Goal: Task Accomplishment & Management: Manage account settings

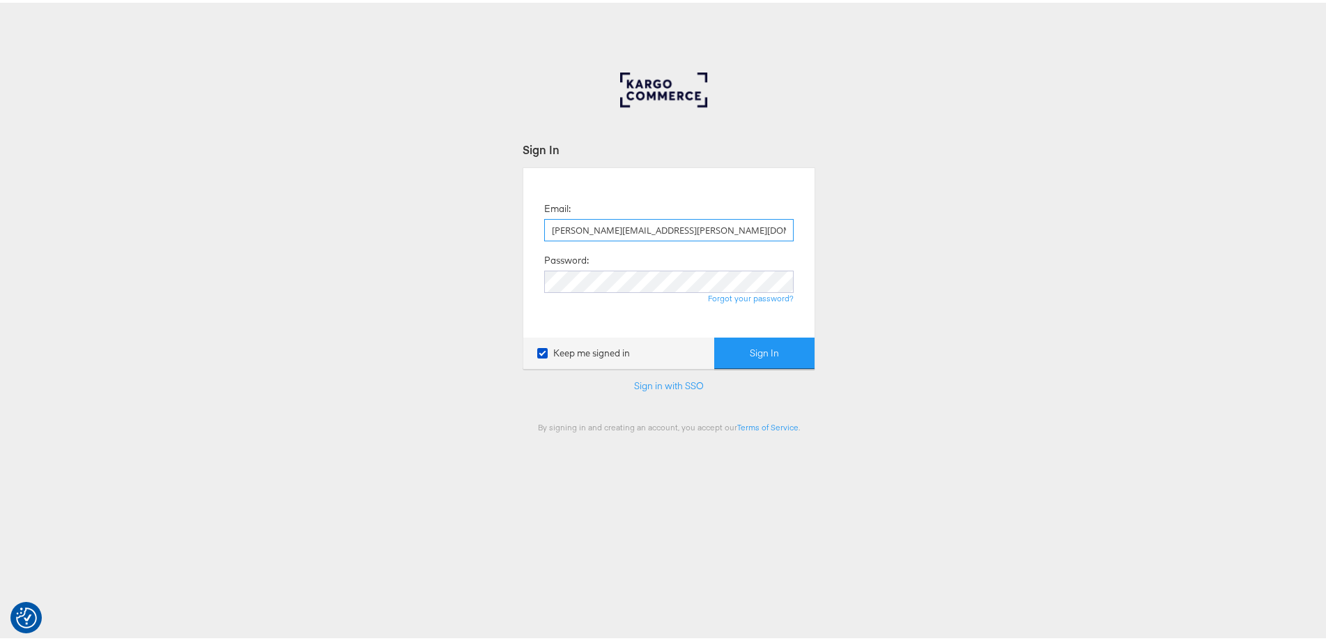
type input "[PERSON_NAME][EMAIL_ADDRESS][PERSON_NAME][DOMAIN_NAME]"
click at [714, 335] on button "Sign In" at bounding box center [764, 350] width 100 height 31
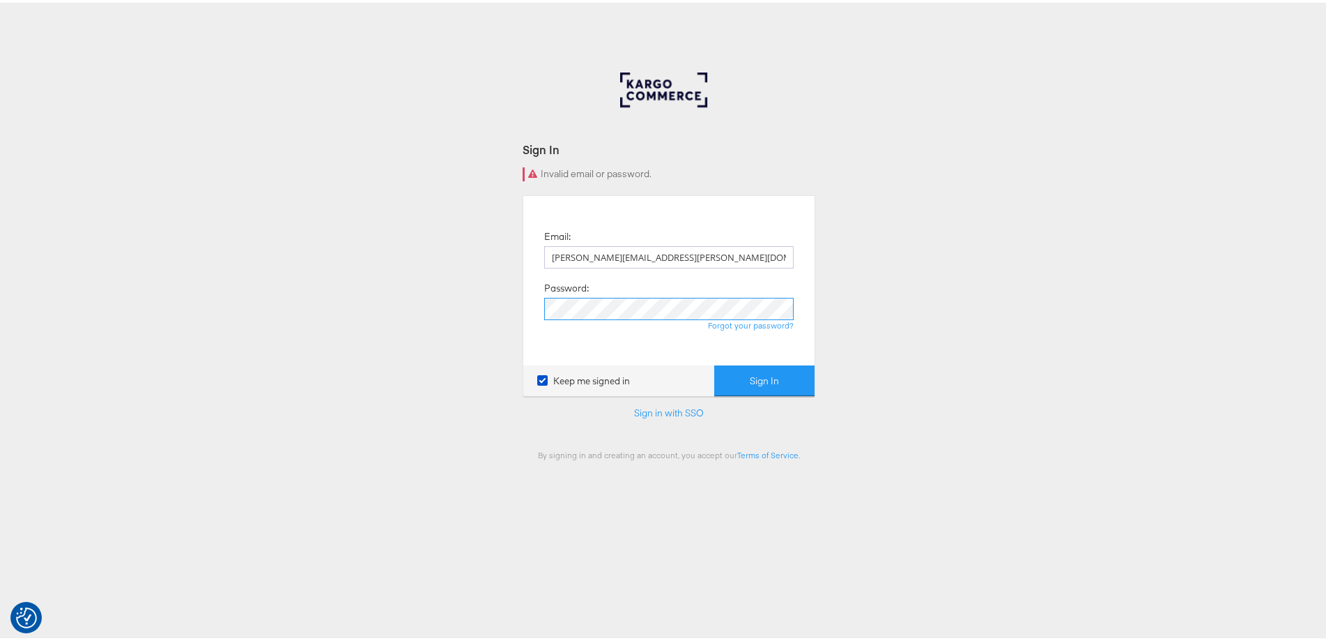
click at [714, 362] on button "Sign In" at bounding box center [764, 377] width 100 height 31
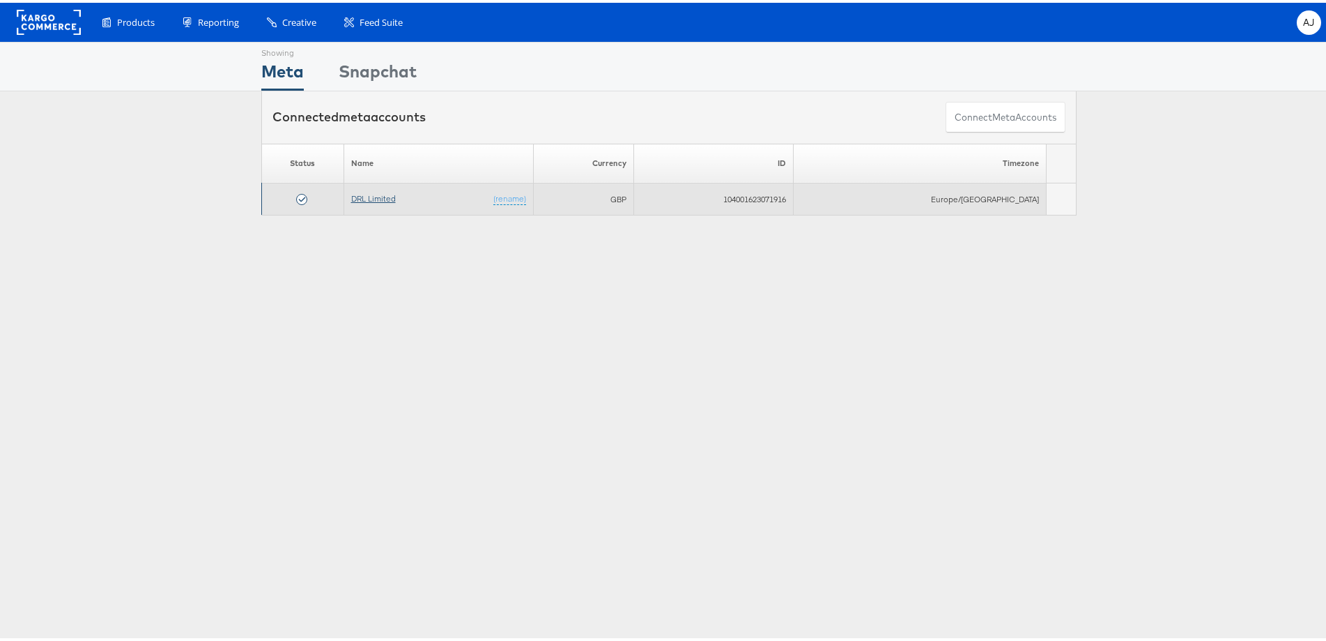
click at [374, 192] on link "DRL Limited" at bounding box center [373, 195] width 45 height 10
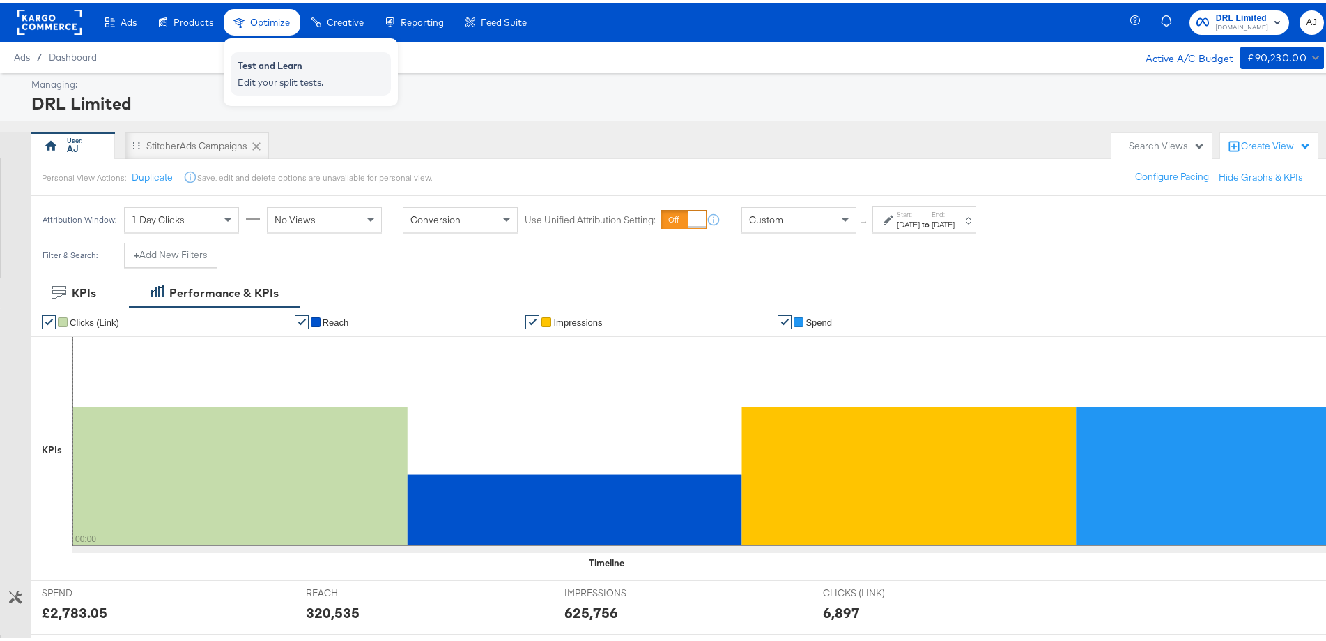
click at [274, 75] on div "Edit your split tests." at bounding box center [311, 79] width 146 height 13
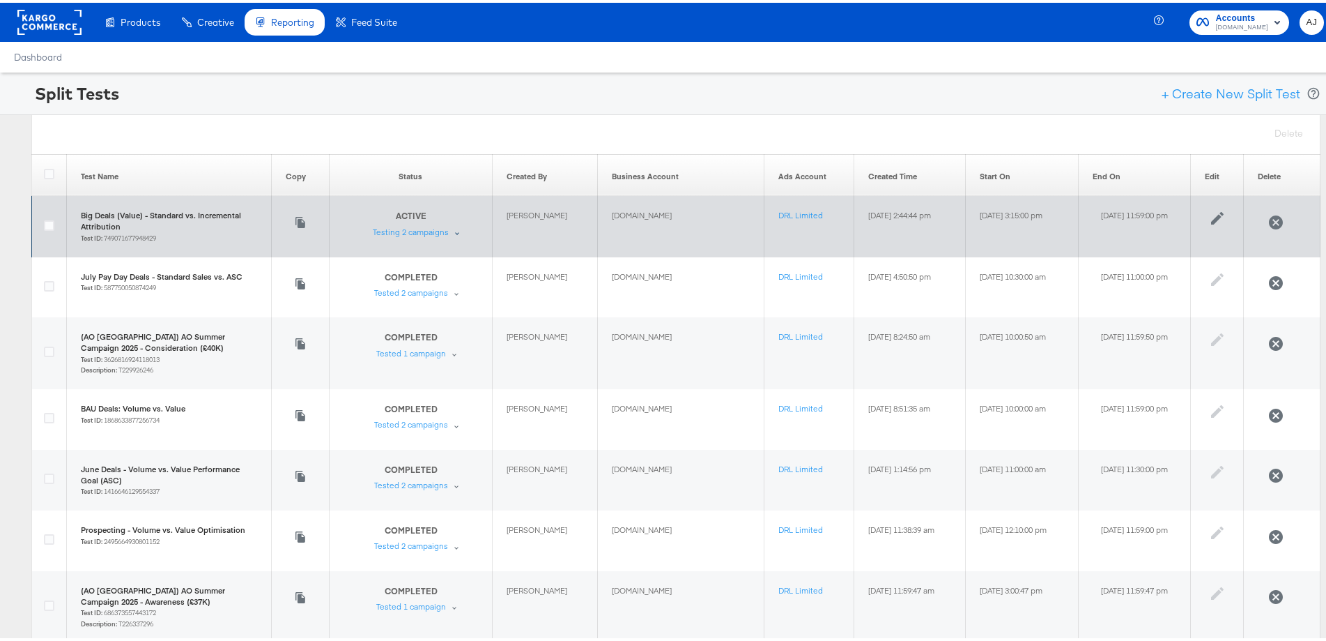
click at [426, 226] on div "ACTIVE Test is ongoing Testing 2 campaigns" at bounding box center [419, 220] width 93 height 27
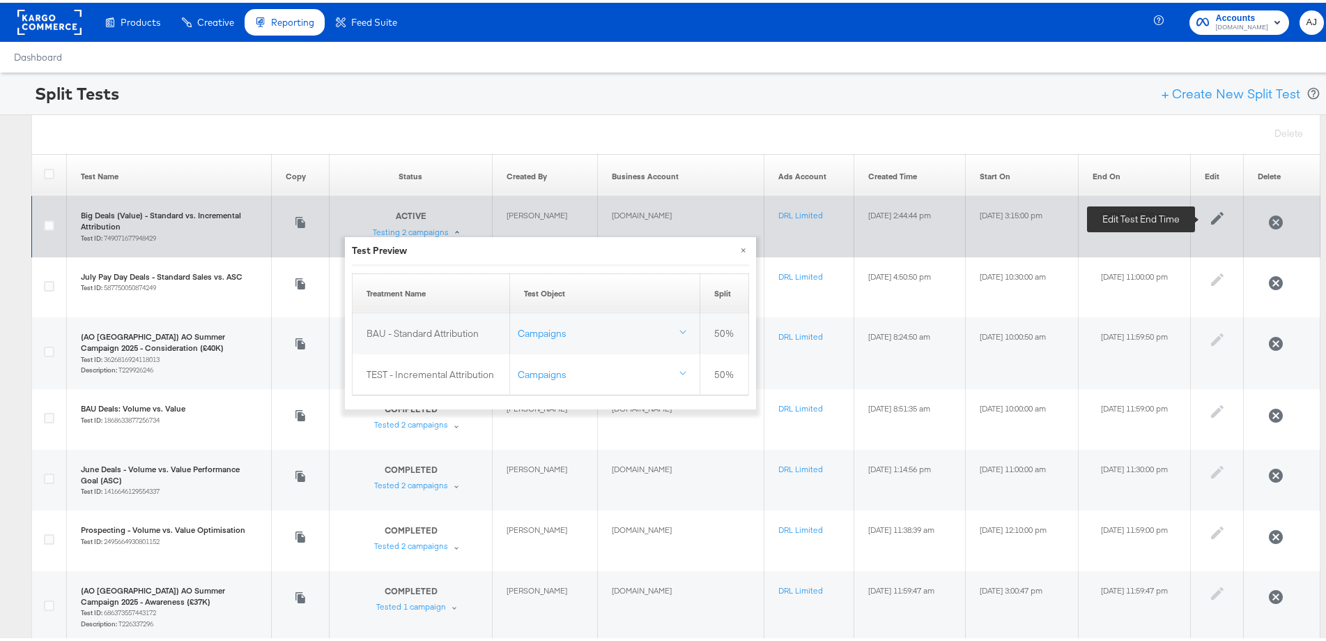
click at [1217, 214] on icon at bounding box center [1217, 215] width 13 height 13
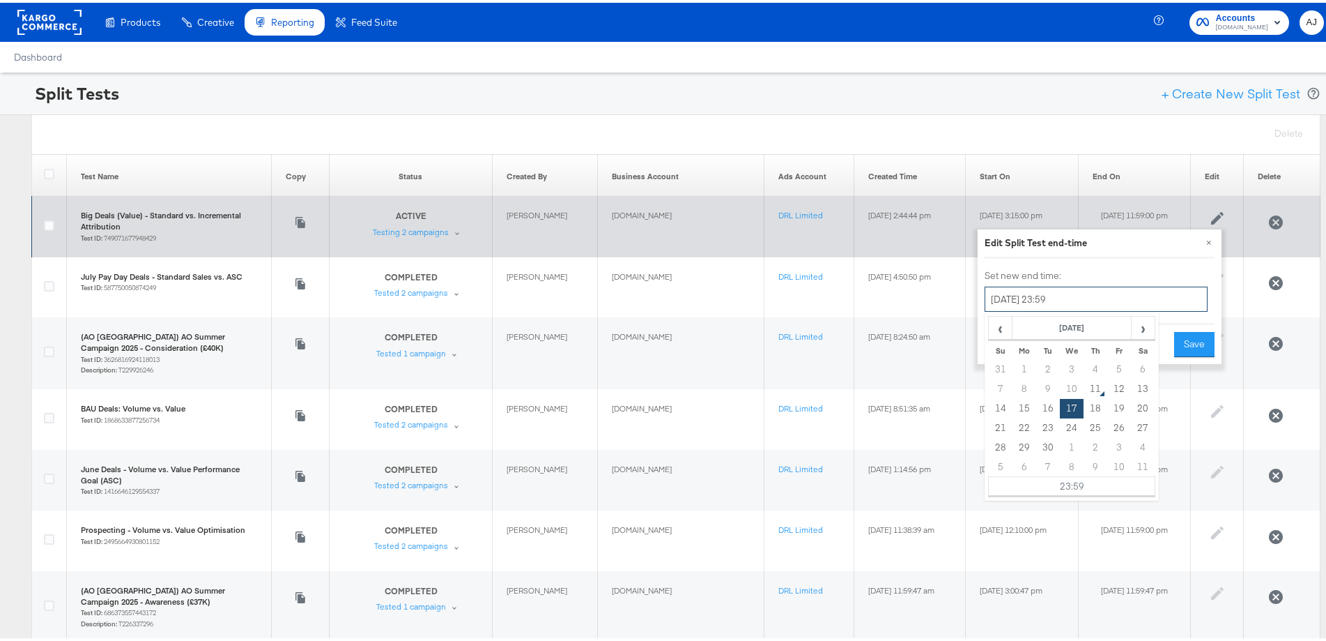
click at [1025, 298] on input "[DATE] 23:59" at bounding box center [1096, 296] width 223 height 25
click at [1093, 387] on td "11" at bounding box center [1096, 386] width 24 height 20
click at [1090, 300] on input "[DATE] 23:59" at bounding box center [1096, 296] width 223 height 25
click at [1092, 296] on input "[DATE] 23:59" at bounding box center [1096, 296] width 223 height 25
click at [1068, 480] on td "23:59" at bounding box center [1072, 484] width 167 height 20
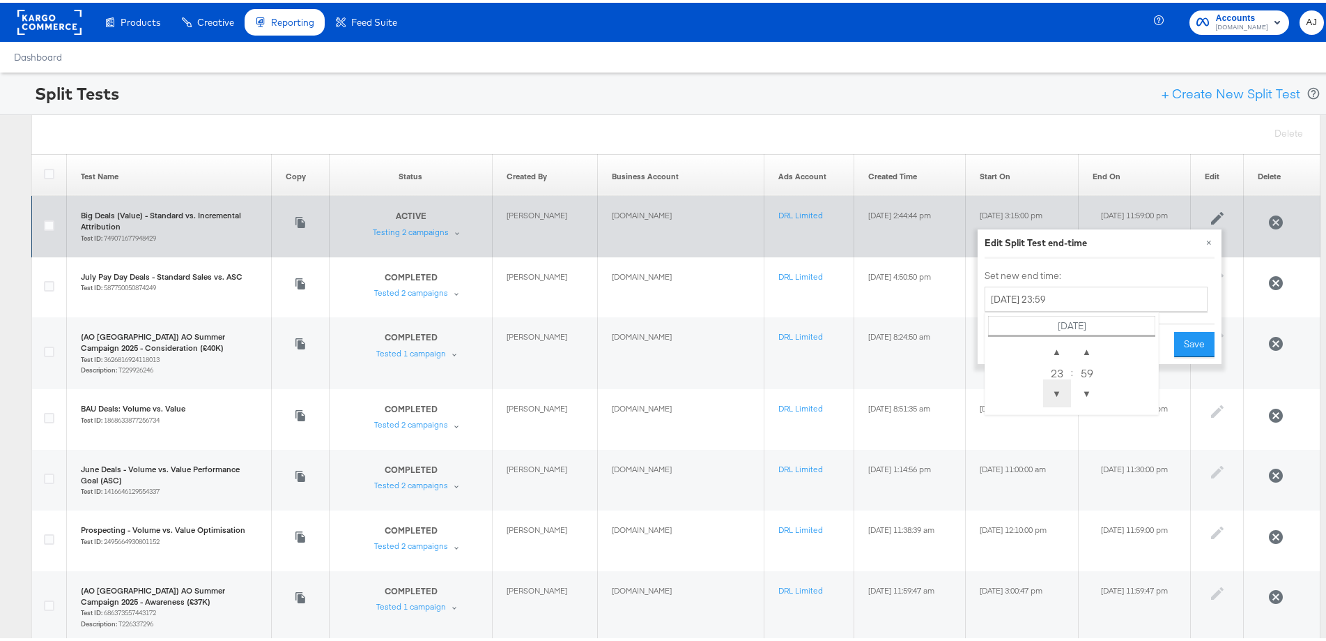
click at [1061, 385] on span "▼" at bounding box center [1057, 390] width 28 height 28
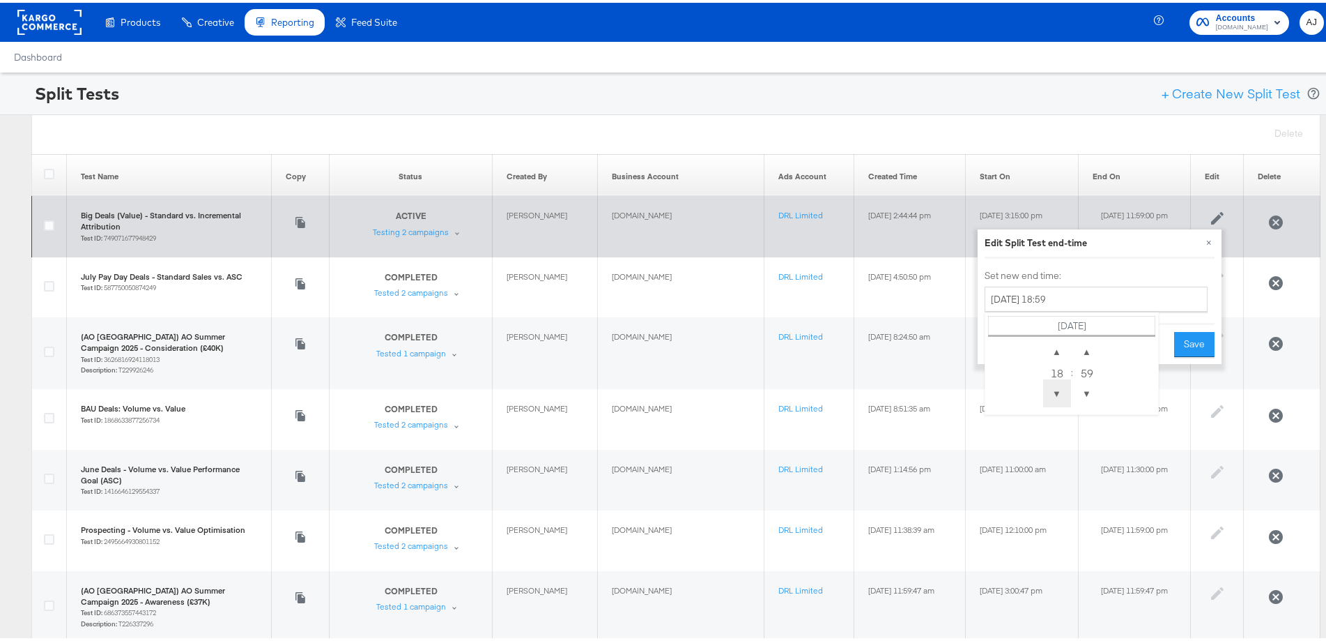
click at [1061, 385] on span "▼" at bounding box center [1057, 390] width 28 height 28
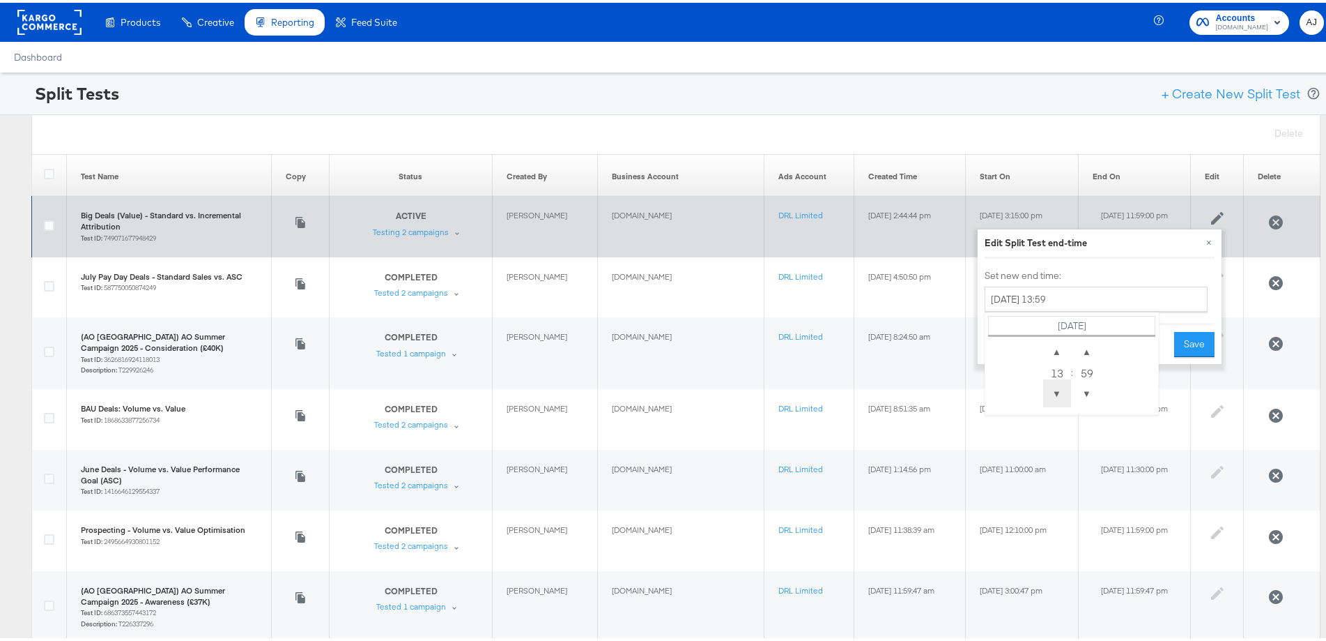
click at [1061, 385] on span "▼" at bounding box center [1057, 390] width 28 height 28
click at [1078, 389] on span "▼" at bounding box center [1087, 390] width 28 height 28
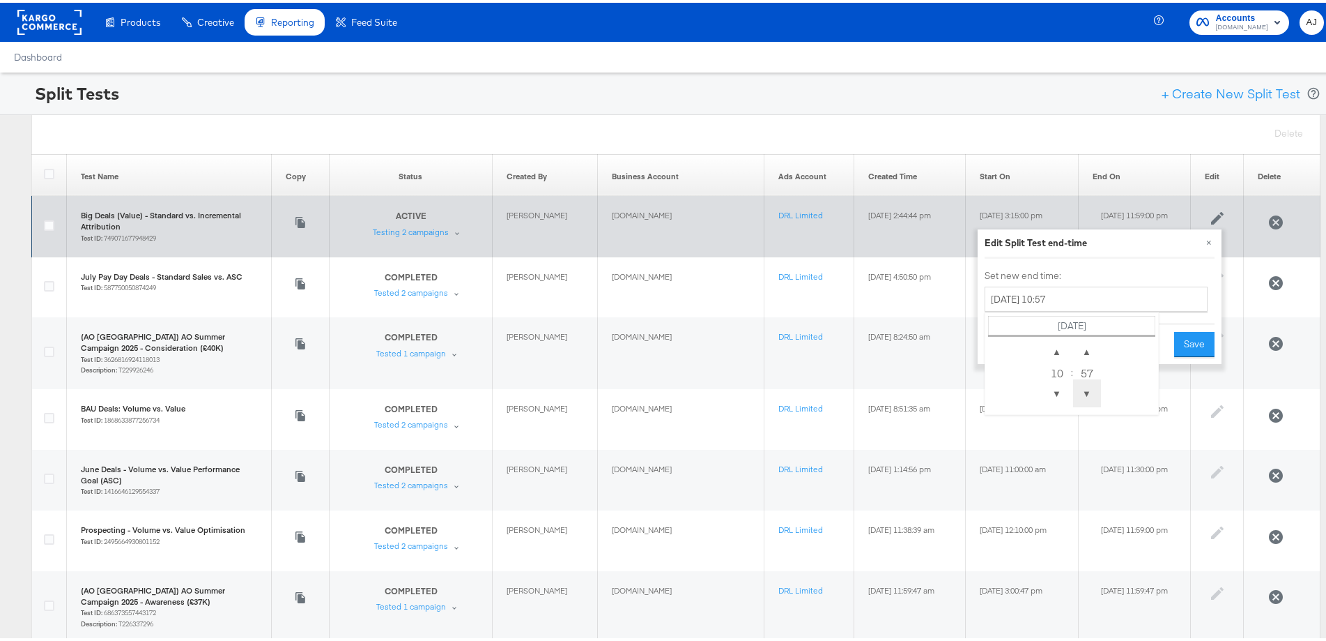
click at [1078, 389] on span "▼" at bounding box center [1087, 390] width 28 height 28
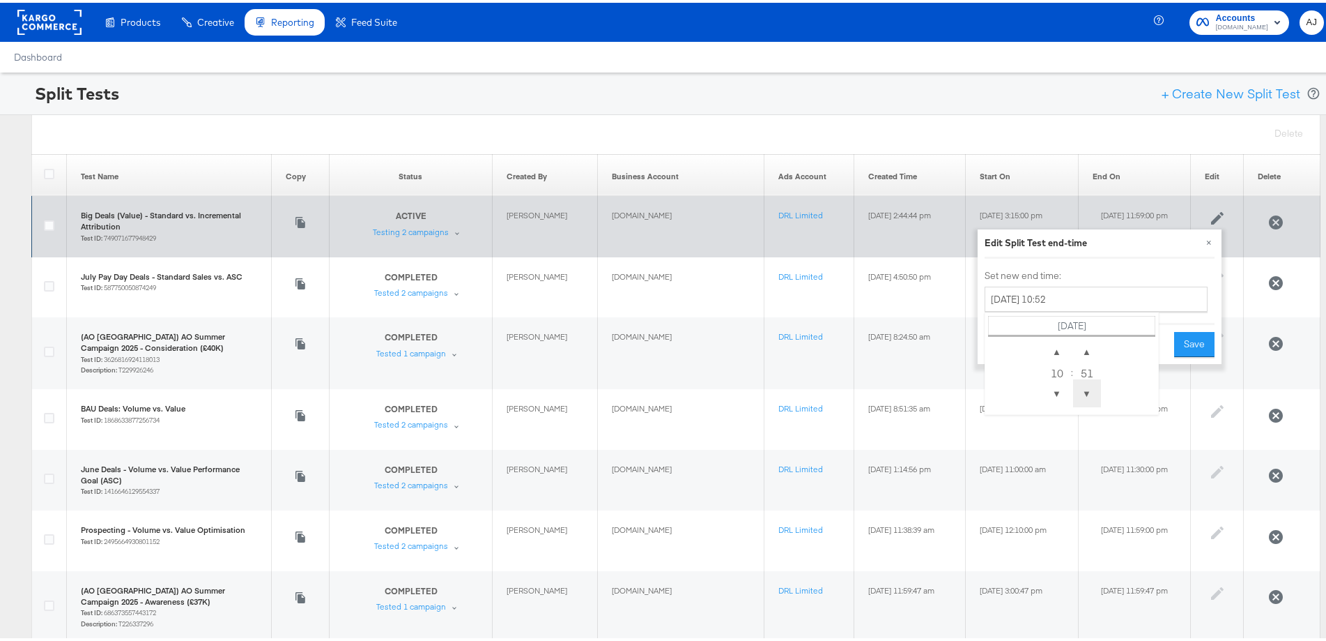
click at [1078, 389] on span "▼" at bounding box center [1087, 390] width 28 height 28
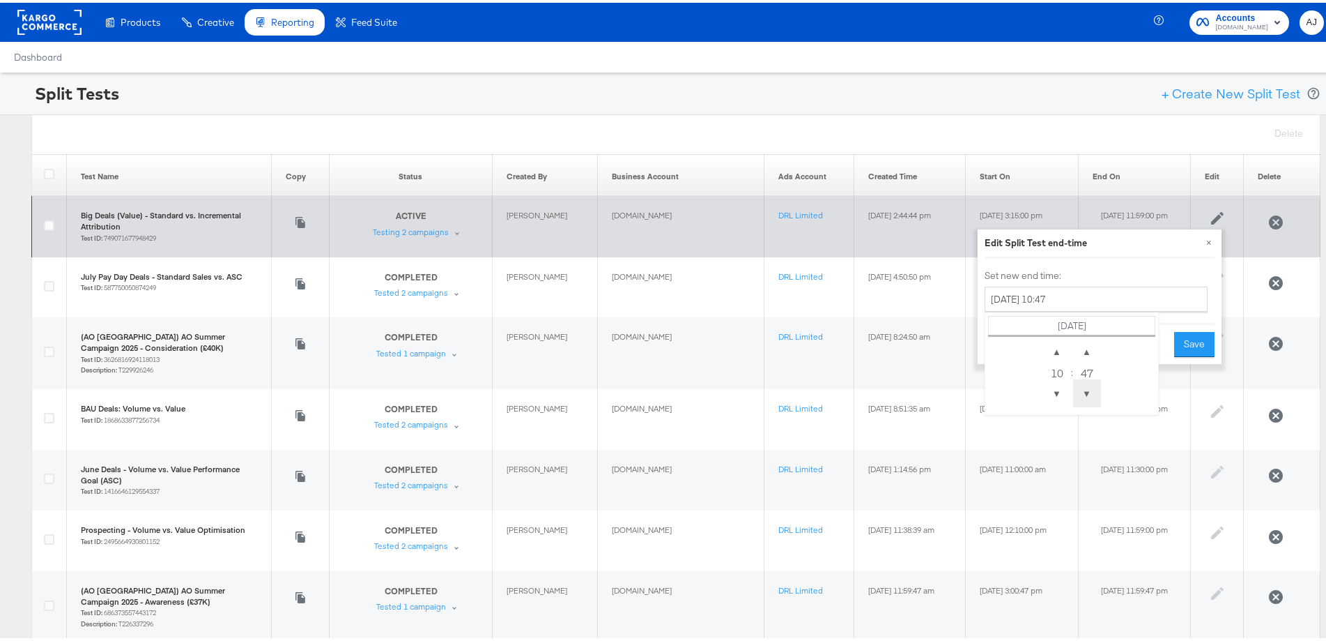
click at [1078, 389] on span "▼" at bounding box center [1087, 390] width 28 height 28
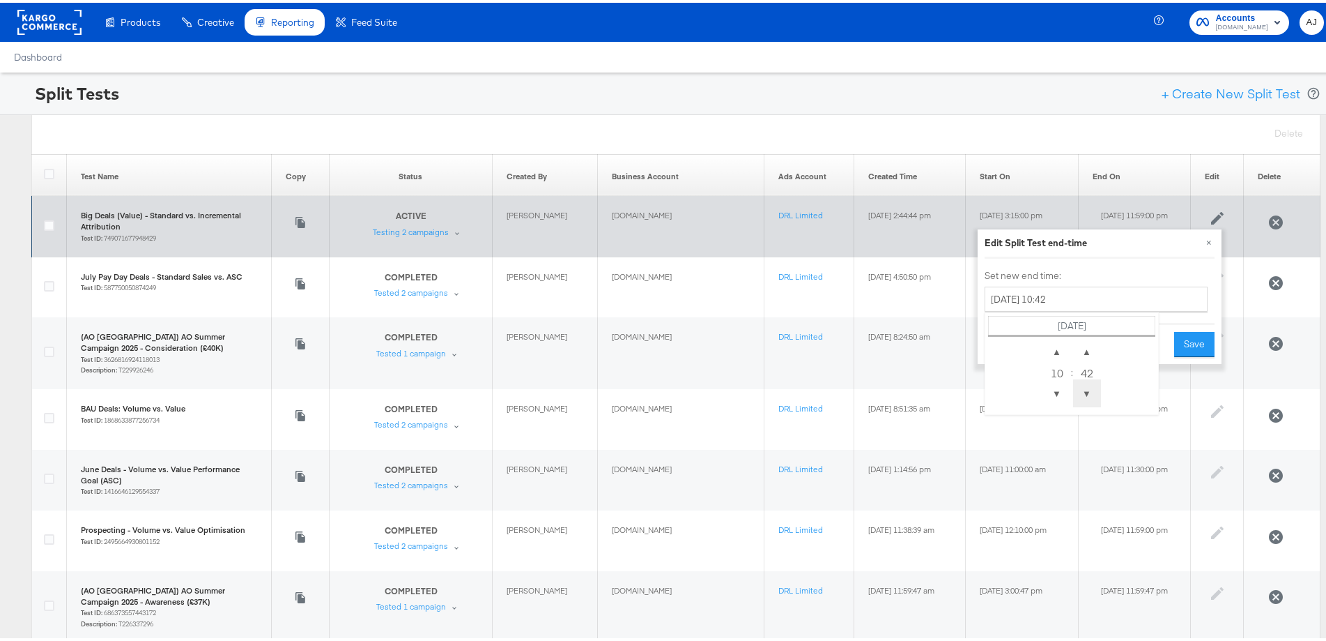
click at [1078, 389] on span "▼" at bounding box center [1087, 390] width 28 height 28
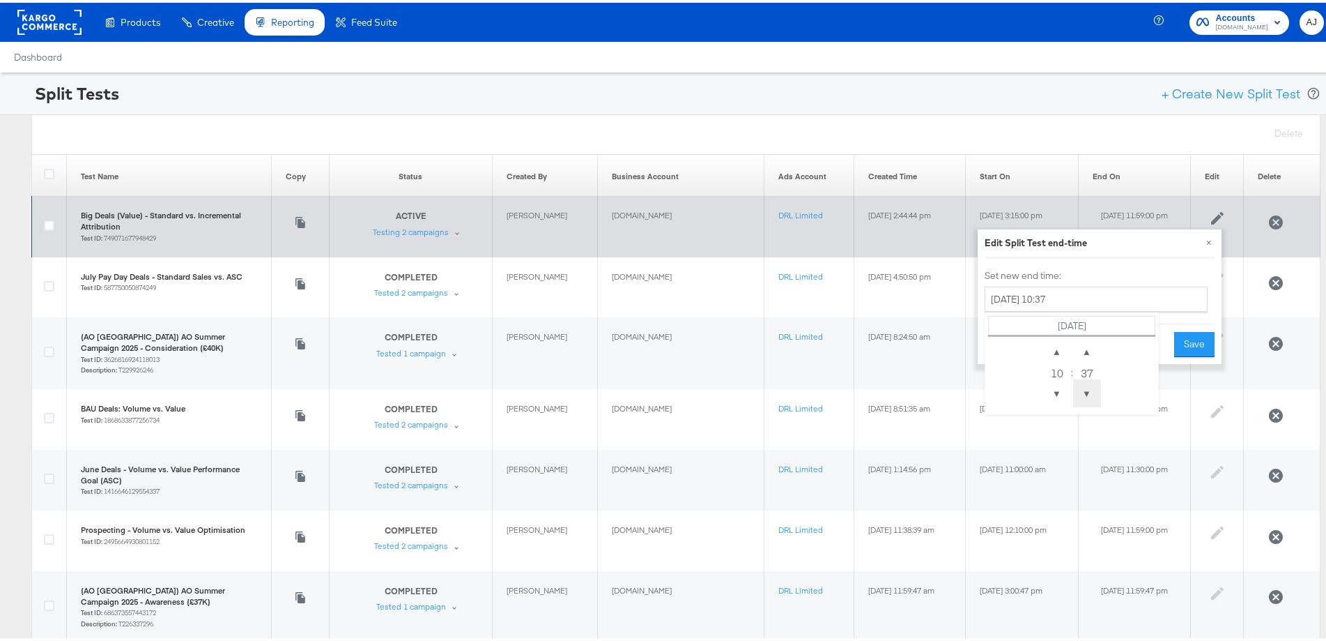
click at [1078, 389] on span "▼" at bounding box center [1087, 390] width 28 height 28
type input "[DATE] 10:33"
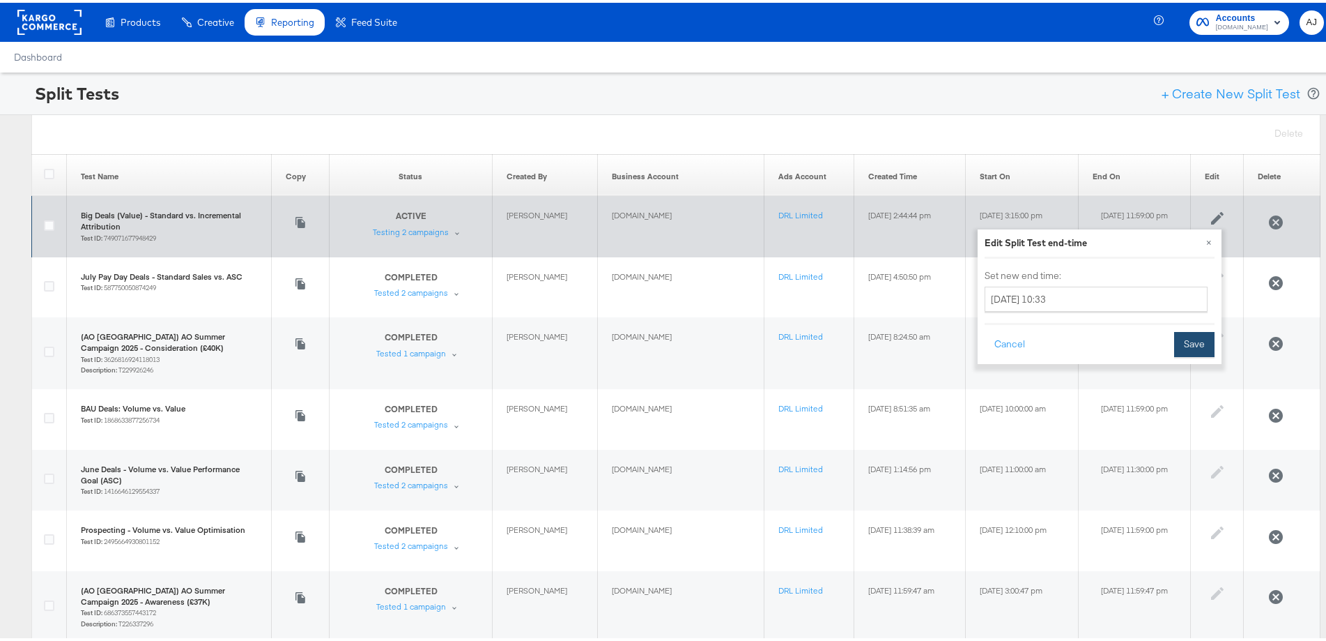
click at [1188, 340] on button "Save" at bounding box center [1194, 341] width 40 height 25
